Goal: Task Accomplishment & Management: Use online tool/utility

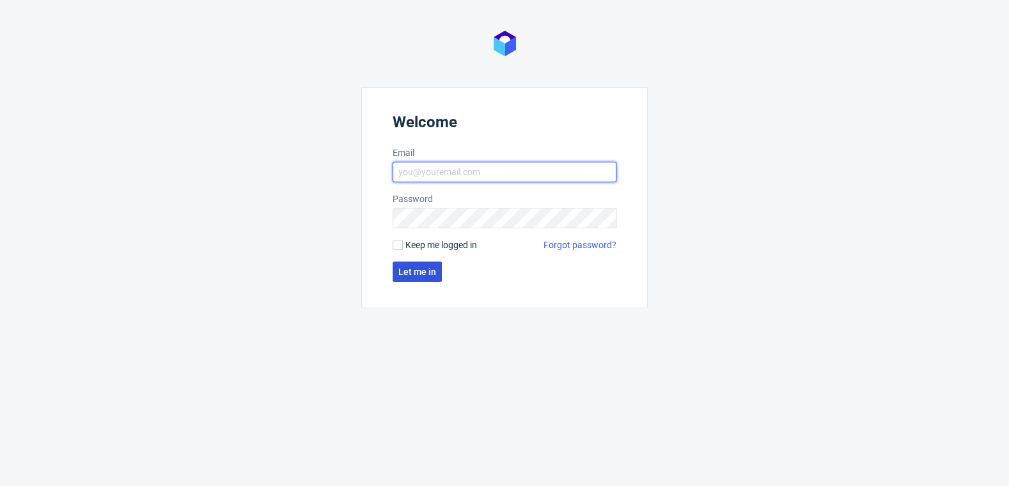
type input "zuzanna.pawlicka-sabak@packhelp.com"
click at [416, 272] on span "Let me in" at bounding box center [418, 271] width 38 height 9
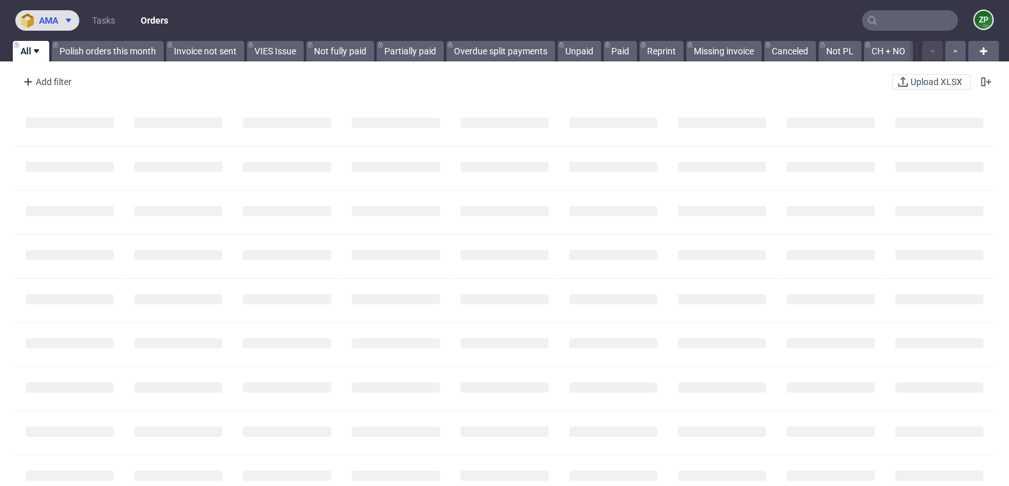
click at [65, 25] on icon at bounding box center [68, 20] width 10 height 10
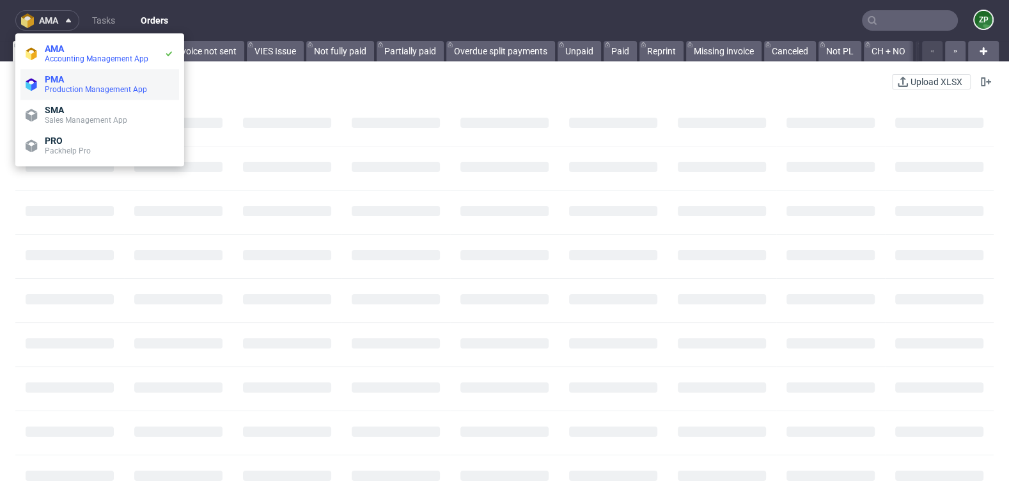
click at [60, 91] on span "Production Management App" at bounding box center [96, 89] width 102 height 9
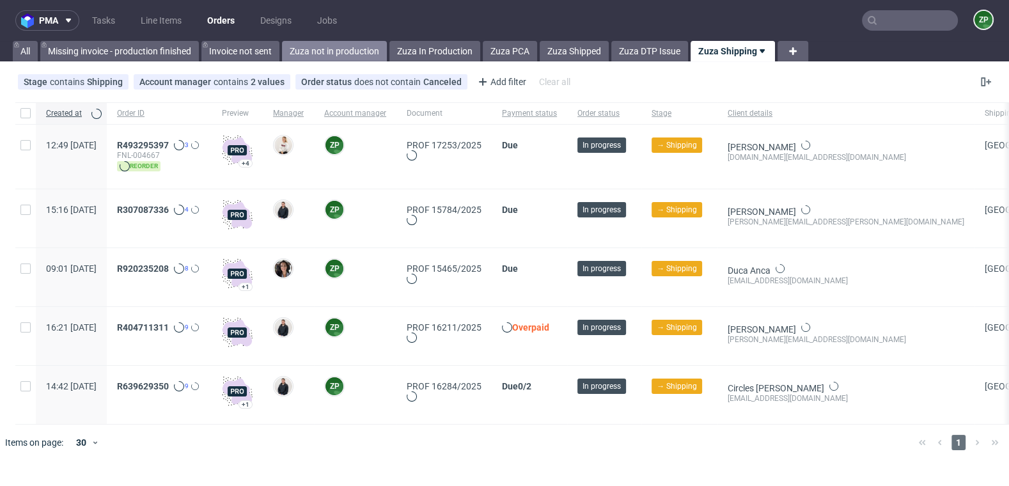
click at [313, 46] on link "Zuza not in production" at bounding box center [334, 51] width 105 height 20
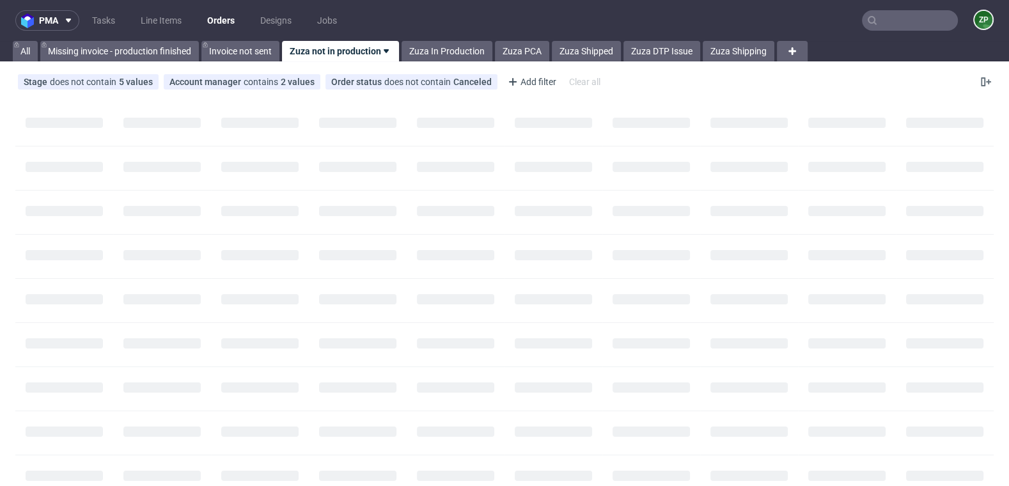
click at [354, 61] on link "Zuza not in production" at bounding box center [340, 51] width 117 height 20
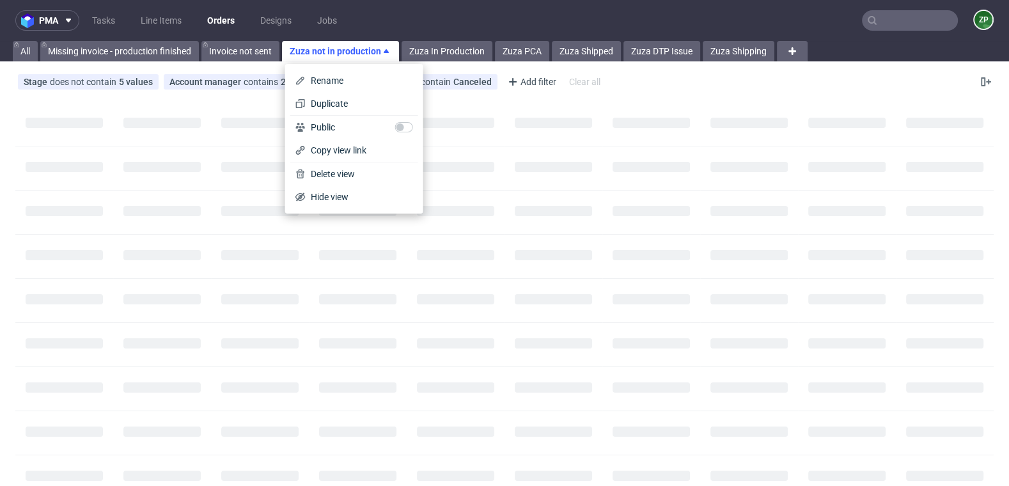
click at [349, 52] on link "Zuza not in production" at bounding box center [340, 51] width 117 height 20
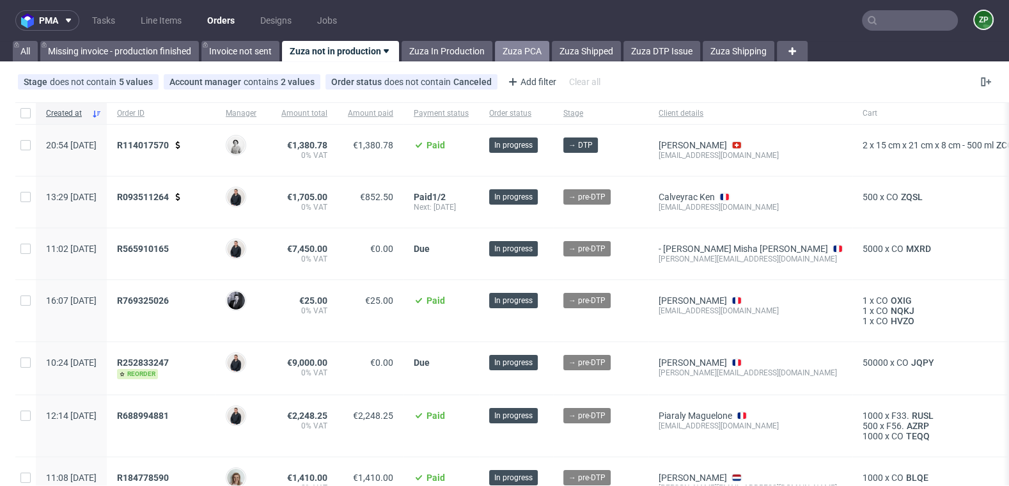
click at [531, 48] on link "Zuza PCA" at bounding box center [522, 51] width 54 height 20
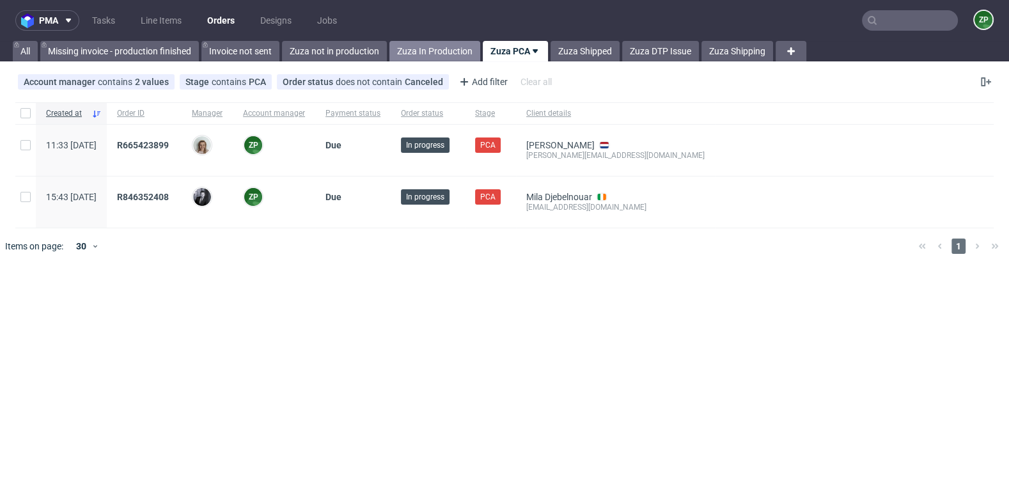
click at [445, 47] on link "Zuza In Production" at bounding box center [435, 51] width 91 height 20
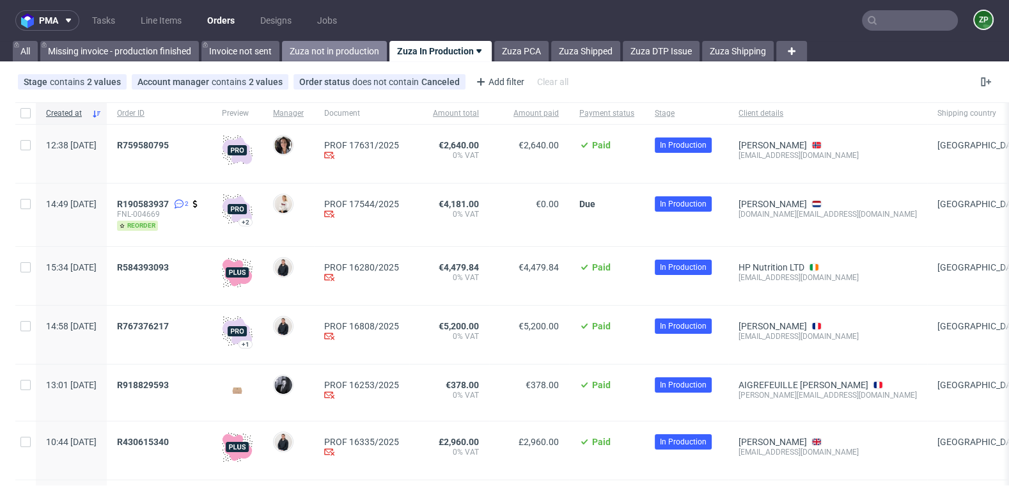
click at [333, 53] on link "Zuza not in production" at bounding box center [334, 51] width 105 height 20
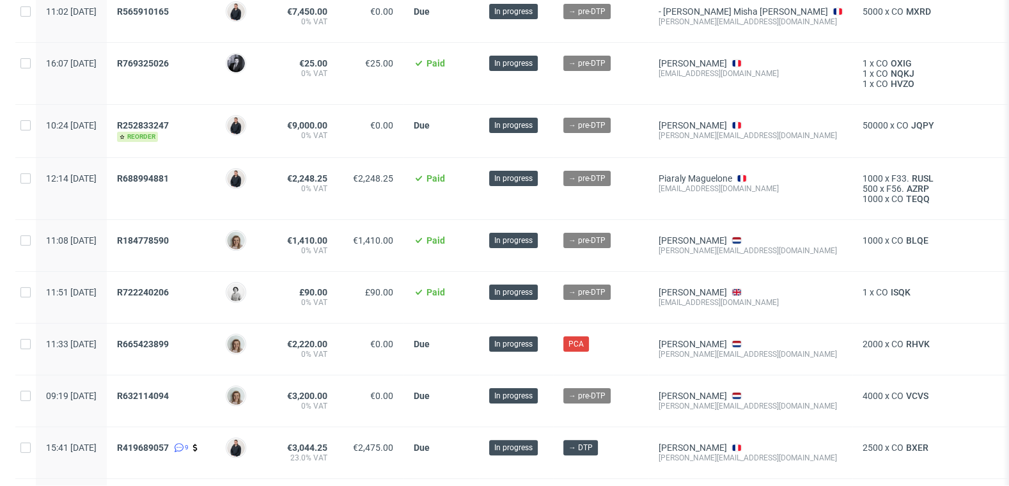
scroll to position [242, 0]
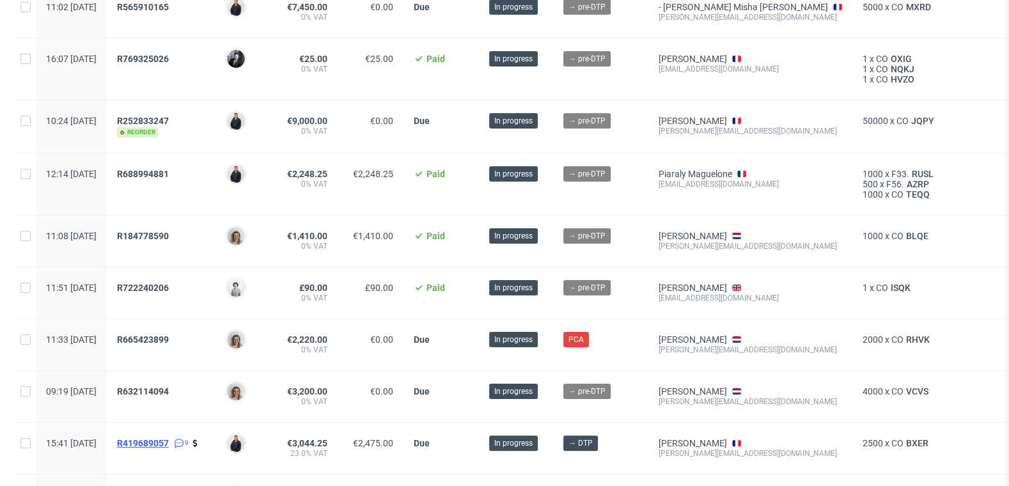
click at [169, 441] on span "R419689057" at bounding box center [143, 443] width 52 height 10
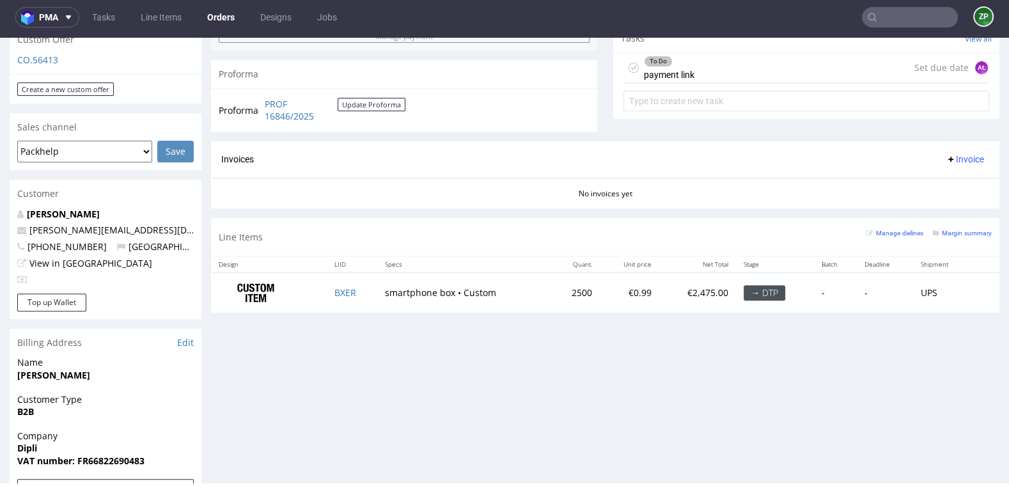
scroll to position [478, 0]
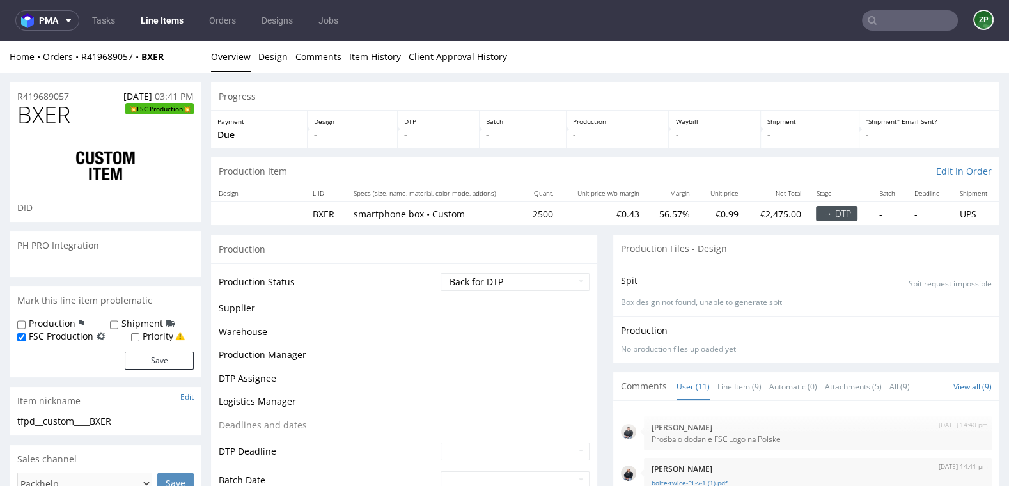
scroll to position [309, 0]
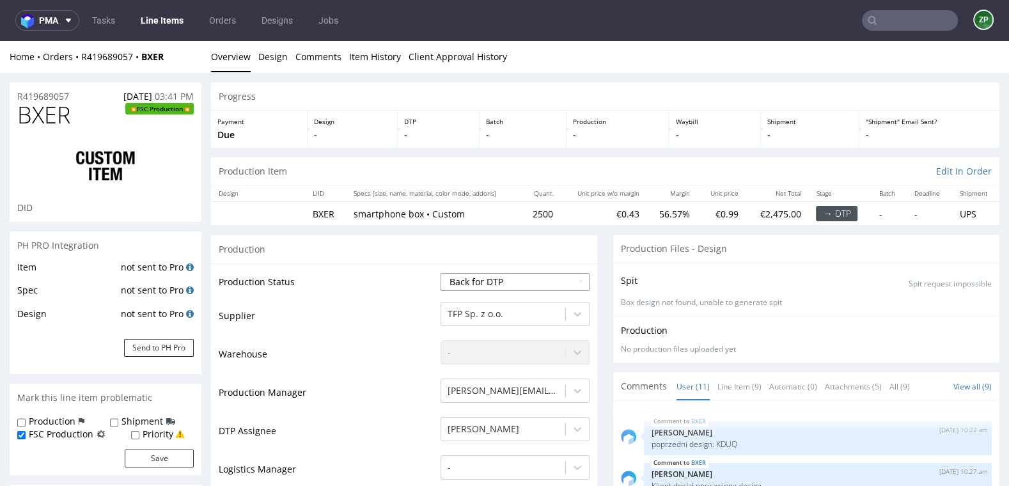
click at [528, 274] on select "Waiting for Artwork Waiting for Diecut Waiting for Mockup Waiting for DTP Waiti…" at bounding box center [515, 282] width 149 height 18
click at [162, 59] on strong "BXER" at bounding box center [152, 57] width 22 height 12
click at [283, 26] on link "Designs" at bounding box center [277, 20] width 47 height 20
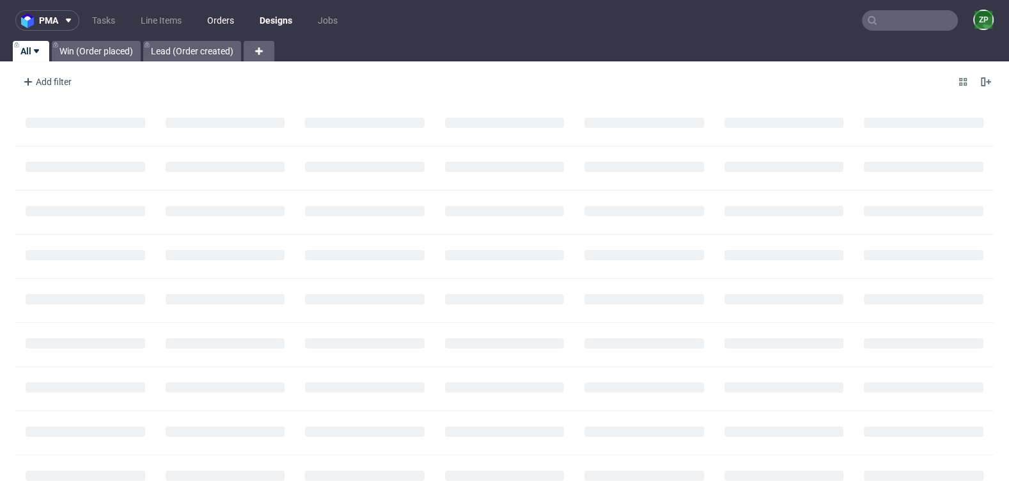
click at [228, 22] on link "Orders" at bounding box center [221, 20] width 42 height 20
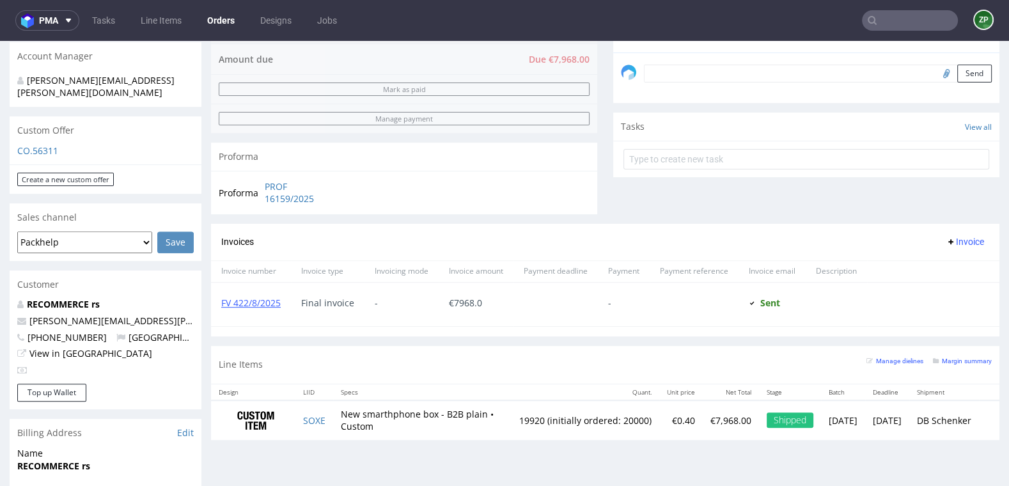
scroll to position [743, 0]
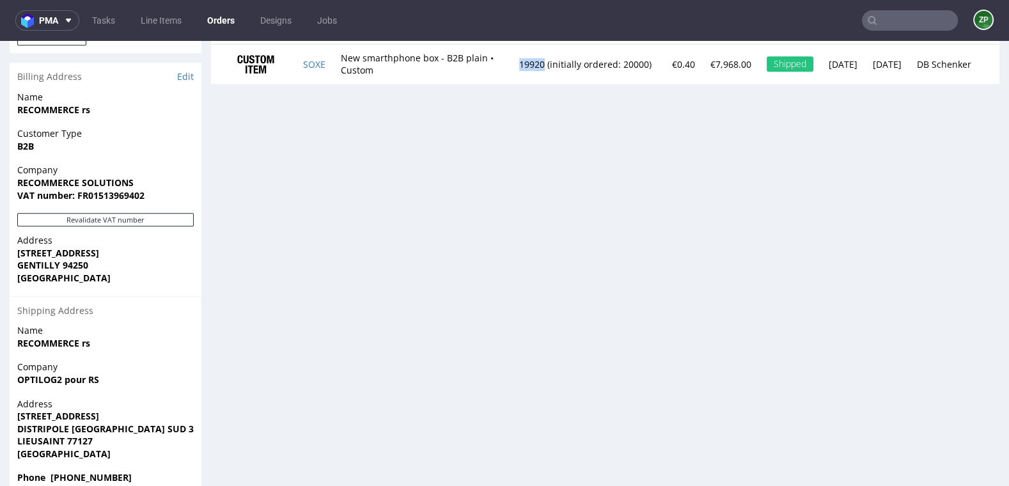
drag, startPoint x: 498, startPoint y: 58, endPoint x: 471, endPoint y: 58, distance: 26.9
click at [512, 58] on td "19920 (initially ordered: 20000)" at bounding box center [586, 64] width 148 height 40
copy td "19920"
click at [223, 21] on link "Orders" at bounding box center [221, 20] width 43 height 20
